Goal: Download file/media

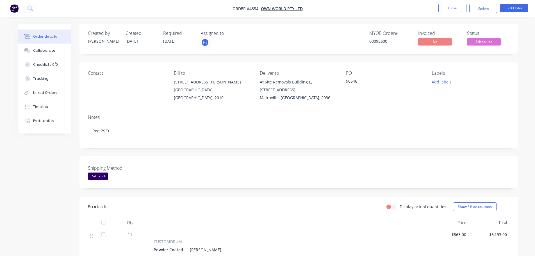
scroll to position [84, 0]
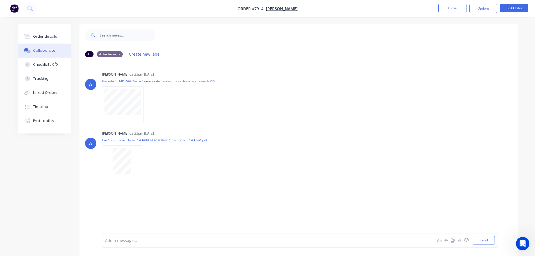
drag, startPoint x: 0, startPoint y: 0, endPoint x: 14, endPoint y: 6, distance: 15.1
click at [14, 6] on img "button" at bounding box center [14, 8] width 8 height 8
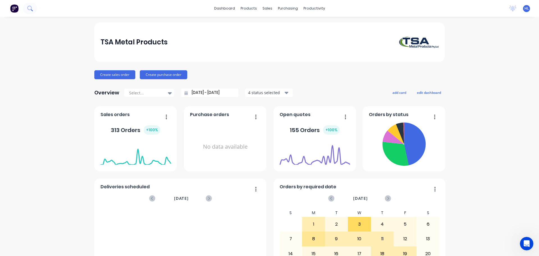
click at [30, 6] on icon at bounding box center [29, 8] width 4 height 4
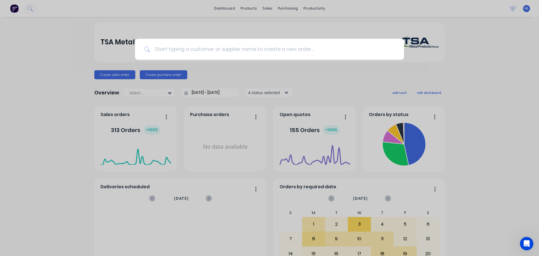
click at [200, 47] on input at bounding box center [272, 49] width 245 height 21
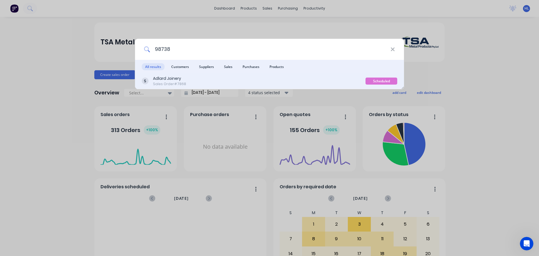
type input "98738"
click at [187, 79] on div "Adlard Joinery Sales Order #7868" at bounding box center [254, 80] width 224 height 11
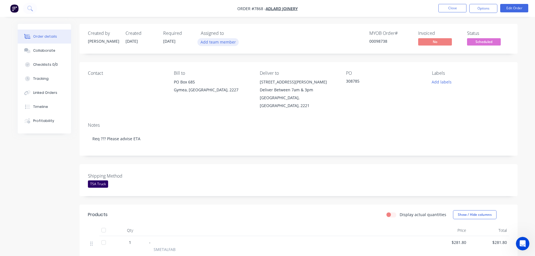
click at [211, 43] on button "Add team member" at bounding box center [217, 42] width 41 height 8
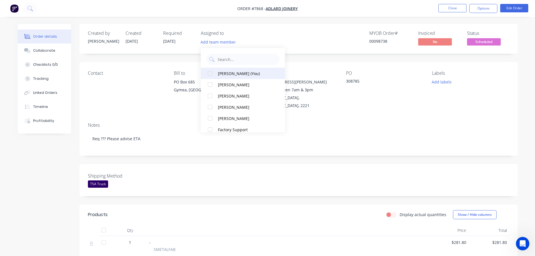
click at [210, 74] on div at bounding box center [209, 73] width 11 height 11
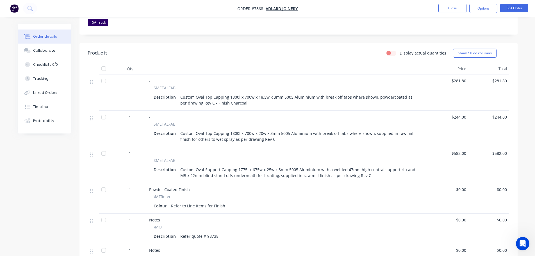
scroll to position [168, 0]
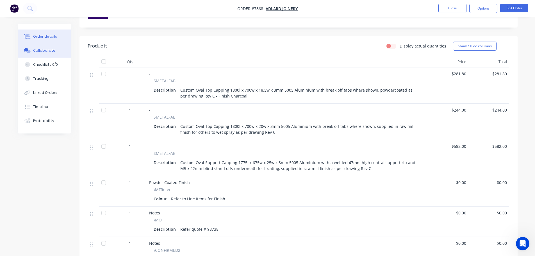
click at [44, 53] on button "Collaborate" at bounding box center [44, 50] width 53 height 14
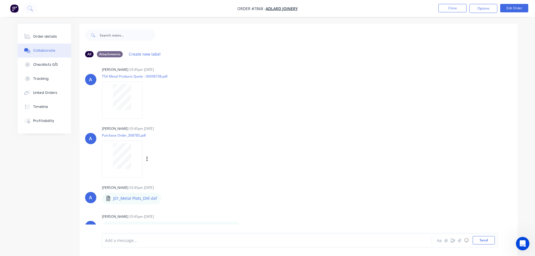
scroll to position [8, 0]
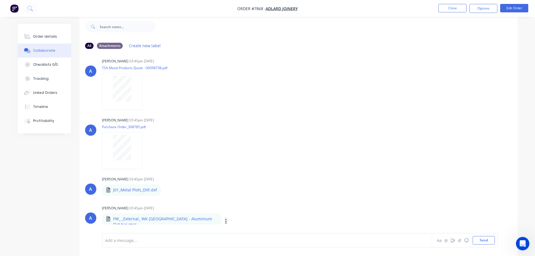
click at [225, 221] on icon "button" at bounding box center [226, 221] width 2 height 6
click at [238, 216] on button "Download" at bounding box center [262, 216] width 63 height 13
click at [36, 34] on div "Order details" at bounding box center [45, 36] width 24 height 5
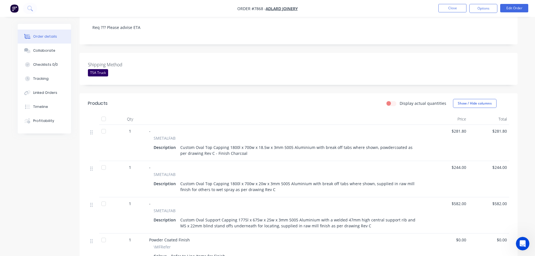
scroll to position [121, 0]
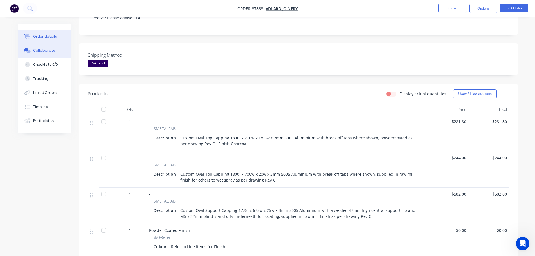
click at [37, 54] on button "Collaborate" at bounding box center [44, 50] width 53 height 14
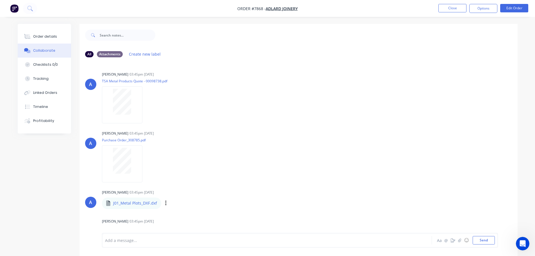
click at [163, 203] on div "Labels Download" at bounding box center [194, 203] width 63 height 8
click at [165, 204] on icon "button" at bounding box center [166, 203] width 2 height 6
click at [187, 216] on button "Download" at bounding box center [202, 218] width 63 height 13
click at [35, 38] on div "Order details" at bounding box center [45, 36] width 24 height 5
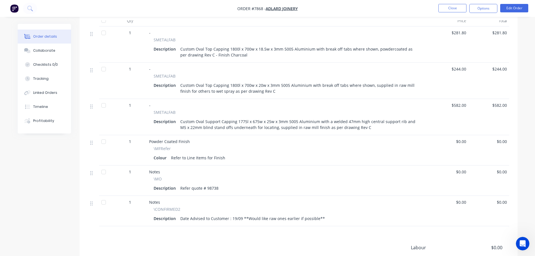
scroll to position [196, 0]
